Goal: Contribute content: Add original content to the website for others to see

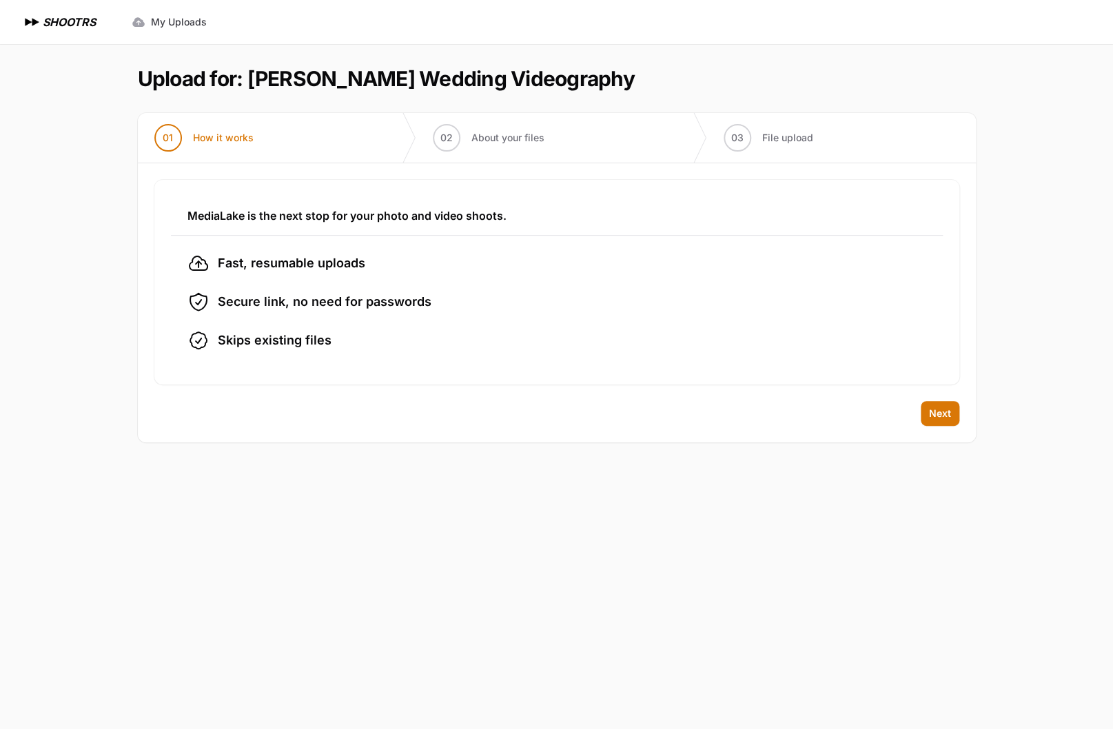
click at [962, 411] on div "Back Next" at bounding box center [557, 421] width 838 height 41
click at [933, 415] on span "Next" at bounding box center [940, 414] width 22 height 14
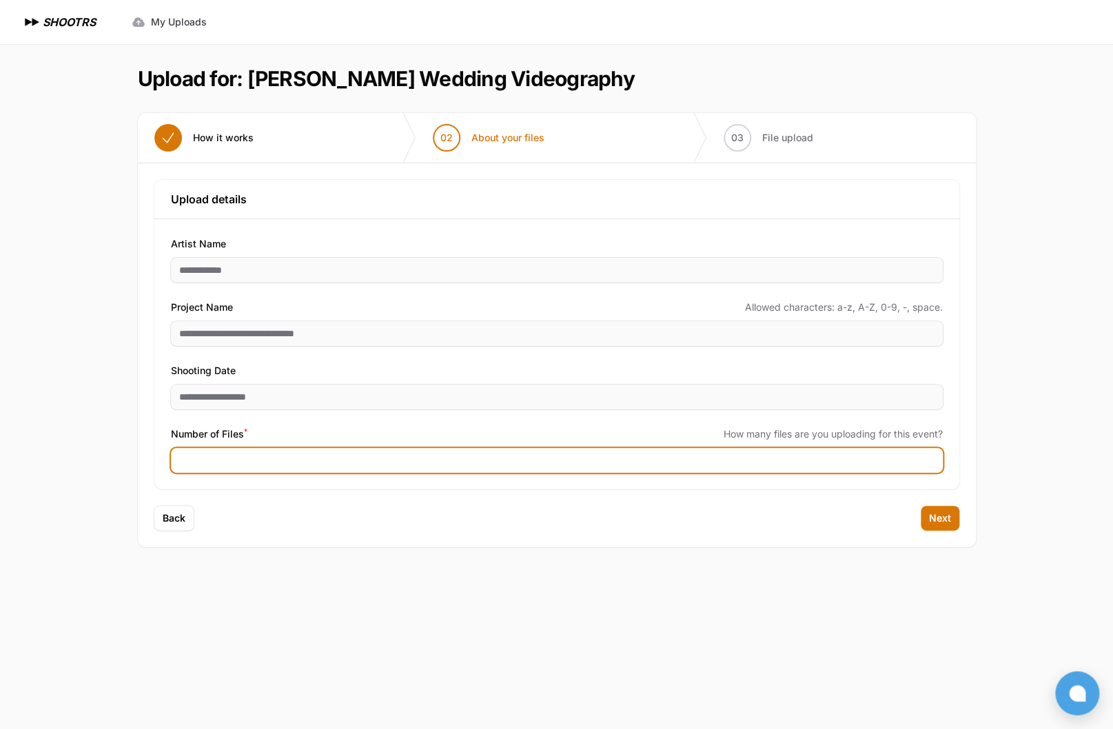
click at [314, 466] on input "Number of Files *" at bounding box center [557, 460] width 772 height 25
type input "***"
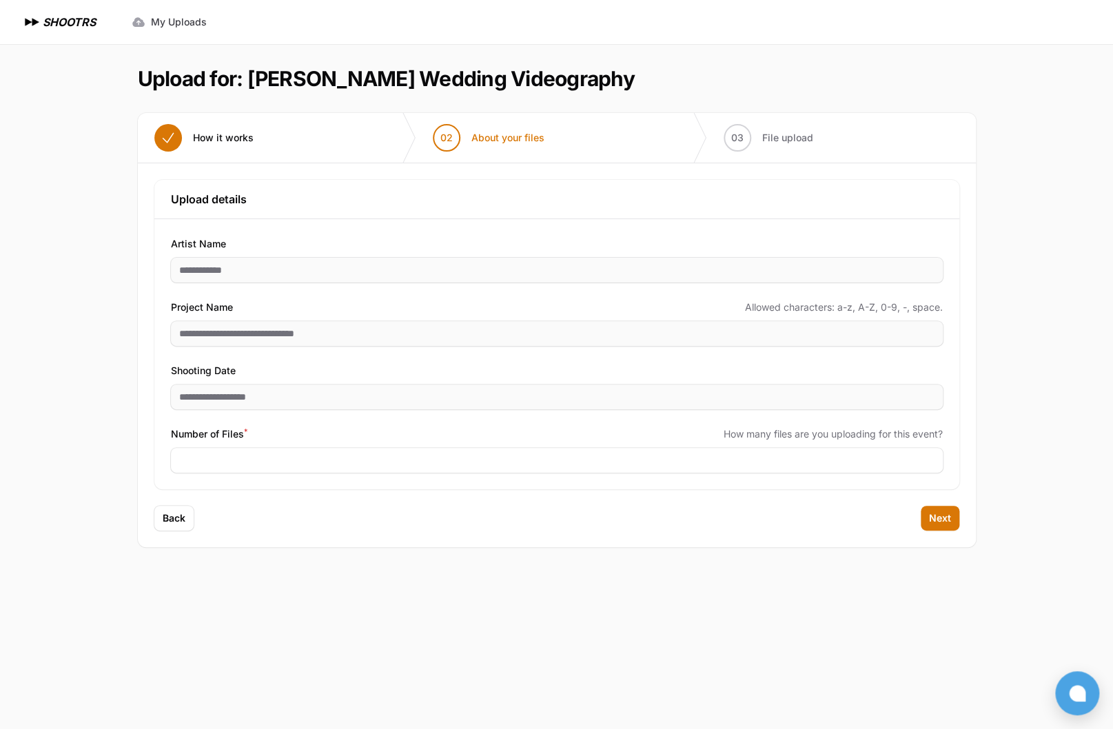
click at [932, 534] on div "Back Next" at bounding box center [557, 526] width 838 height 41
click at [938, 515] on span "Next" at bounding box center [940, 518] width 22 height 14
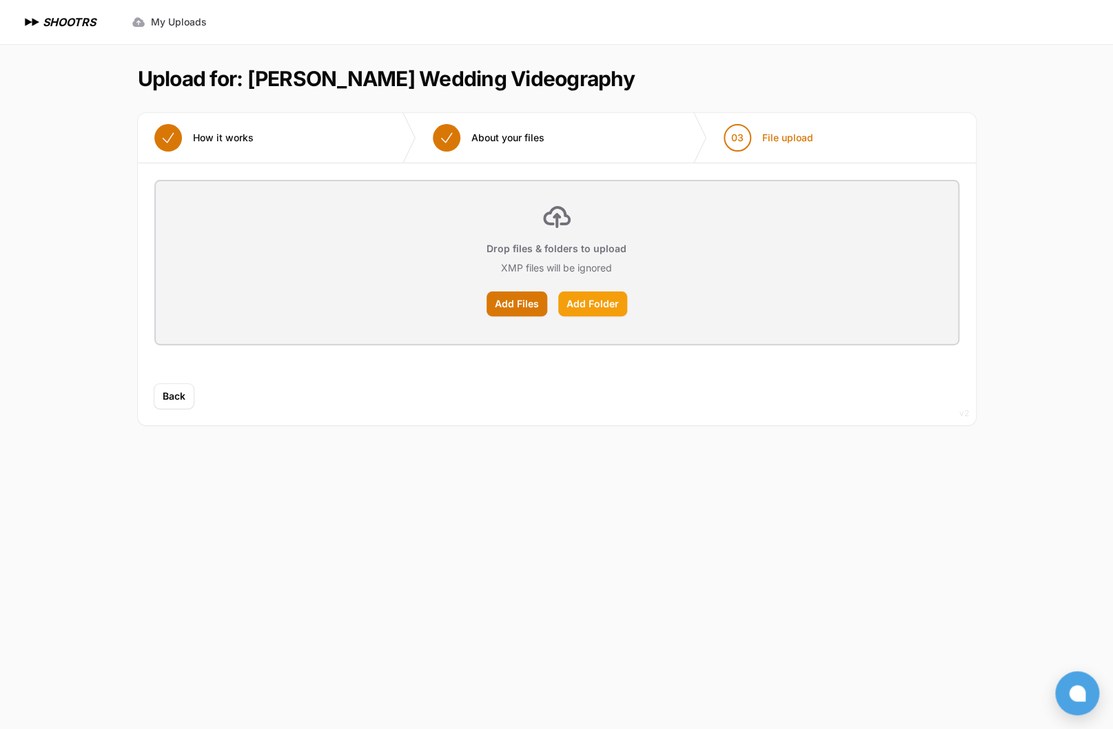
click at [575, 307] on label "Add Folder" at bounding box center [592, 303] width 69 height 25
click at [0, 0] on input "Add Folder" at bounding box center [0, 0] width 0 height 0
